Goal: Use online tool/utility: Utilize a website feature to perform a specific function

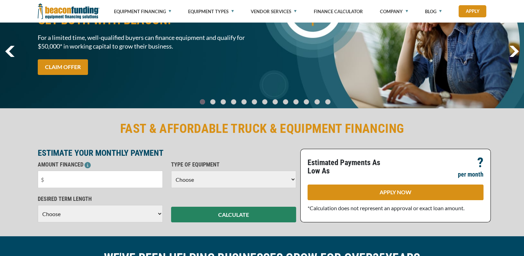
scroll to position [69, 0]
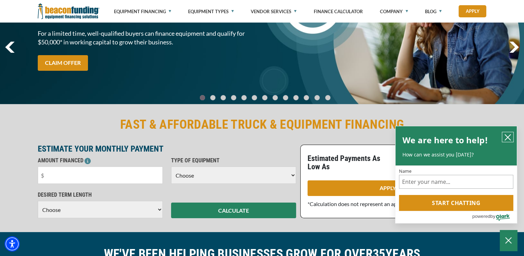
click at [506, 138] on icon "close chatbox" at bounding box center [507, 137] width 7 height 7
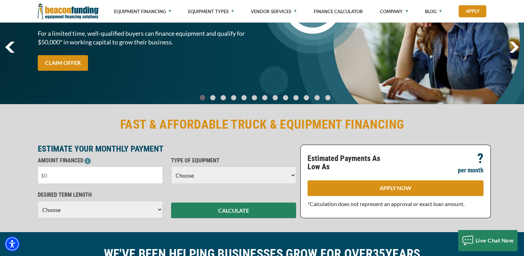
drag, startPoint x: 90, startPoint y: 179, endPoint x: -1, endPoint y: 175, distance: 91.5
click at [0, 175] on html "Skip to main content Enable accessibility for low vision Open the accessibility…" at bounding box center [262, 59] width 524 height 256
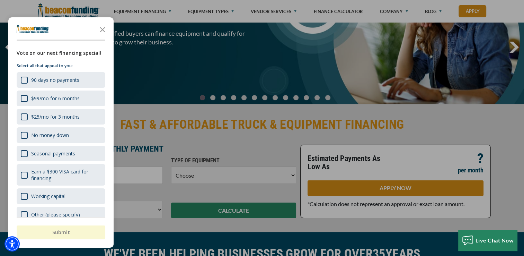
click at [219, 90] on div at bounding box center [262, 128] width 524 height 256
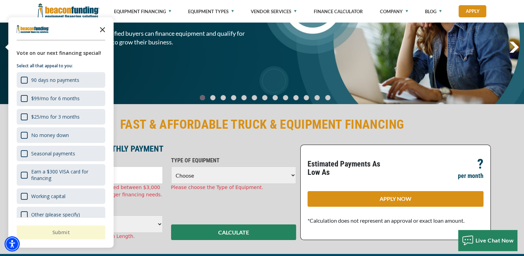
click at [104, 28] on icon "Close the survey" at bounding box center [103, 29] width 14 height 14
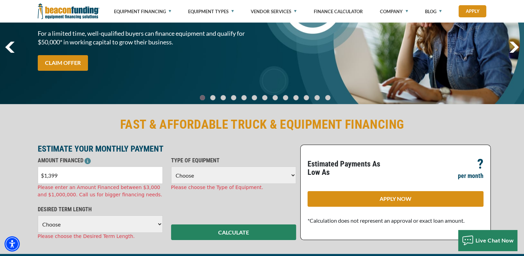
click at [64, 175] on input "$1,399" at bounding box center [100, 174] width 125 height 17
type input "$139,900"
click at [223, 176] on select "Choose Backhoe Boom/Bucket Truck Chipper Commercial Mower Crane DTG/DTF Printin…" at bounding box center [233, 174] width 125 height 17
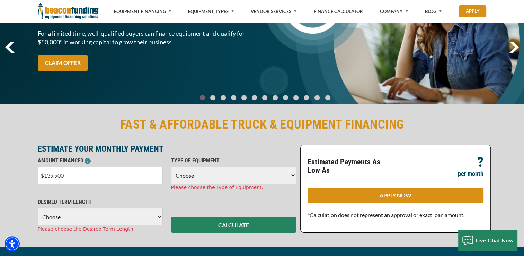
select select "5"
click at [171, 166] on select "Choose Backhoe Boom/Bucket Truck Chipper Commercial Mower Crane DTG/DTF Printin…" at bounding box center [233, 174] width 125 height 17
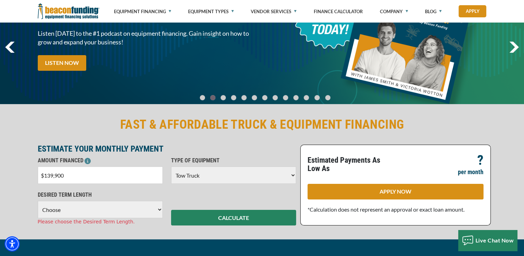
click at [85, 209] on select "Choose 36 Months 48 Months 60 Months 72 Months" at bounding box center [100, 209] width 125 height 17
select select "72"
click at [38, 201] on select "Choose 36 Months 48 Months 60 Months 72 Months" at bounding box center [100, 209] width 125 height 17
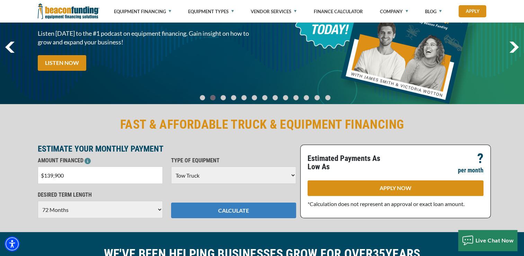
click at [229, 213] on button "CALCULATE" at bounding box center [233, 210] width 125 height 16
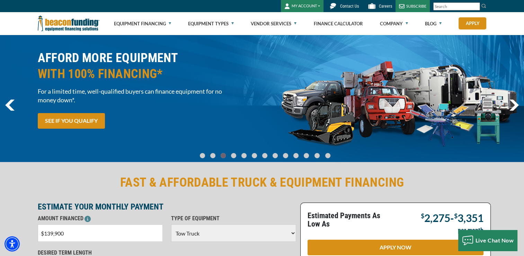
scroll to position [0, 0]
